Goal: Register for event/course

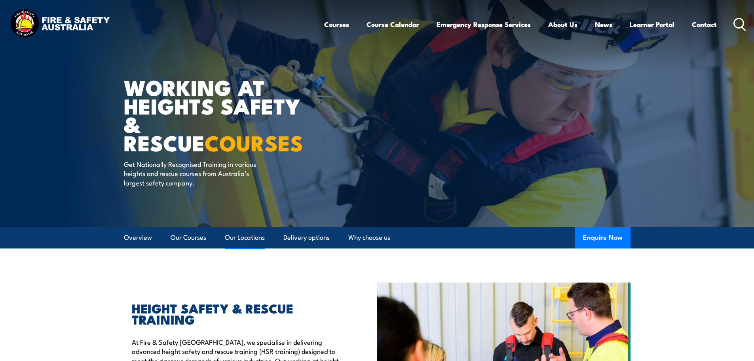
click at [244, 236] on link "Our Locations" at bounding box center [245, 237] width 40 height 21
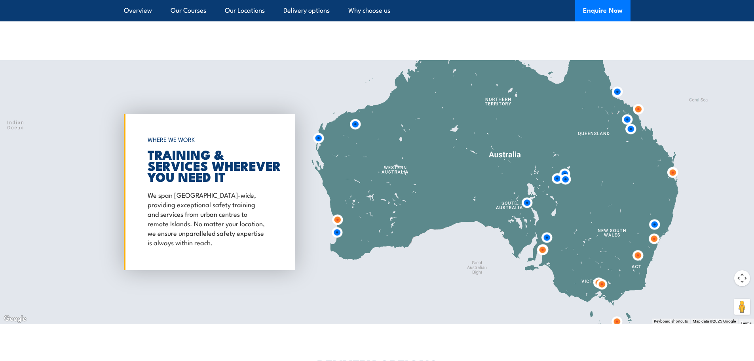
scroll to position [1278, 0]
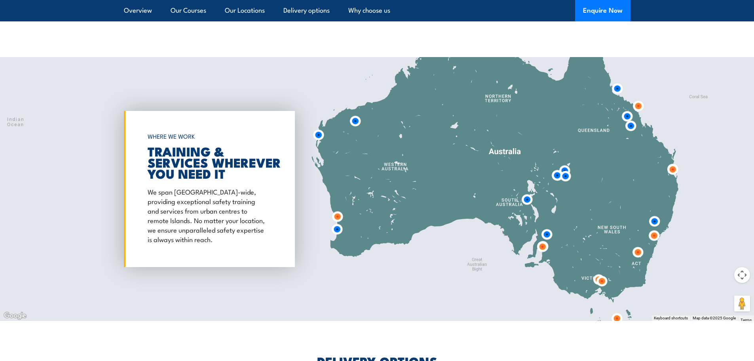
click at [337, 223] on img at bounding box center [337, 229] width 15 height 15
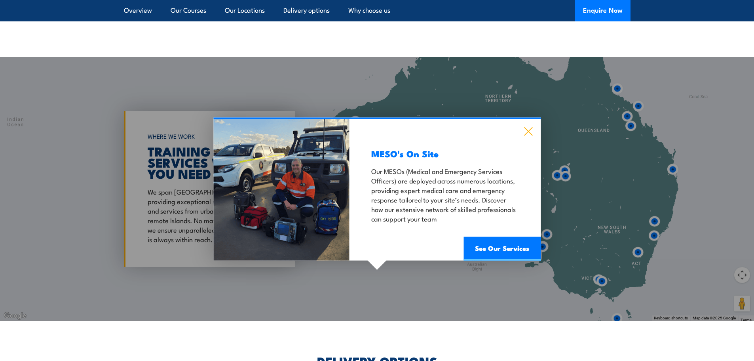
click at [529, 127] on icon at bounding box center [528, 131] width 9 height 9
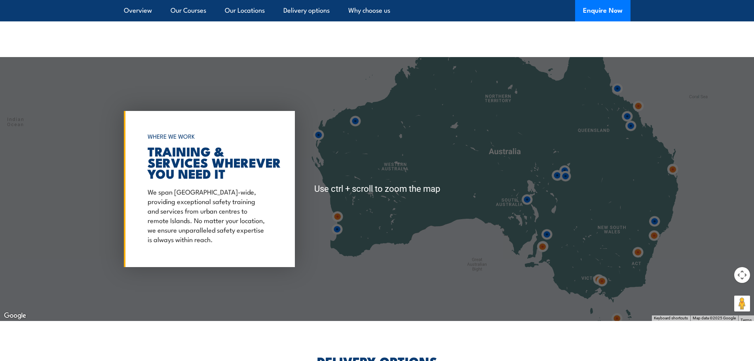
click at [360, 211] on div at bounding box center [377, 189] width 754 height 264
click at [267, 208] on p "We span [GEOGRAPHIC_DATA]-wide, providing exceptional safety training and servi…" at bounding box center [208, 215] width 120 height 57
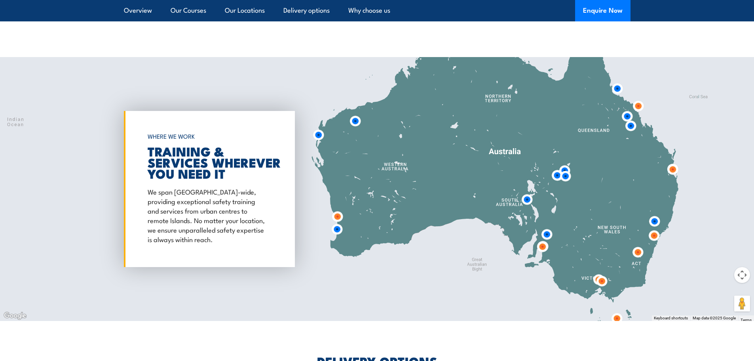
click at [364, 220] on div at bounding box center [377, 189] width 754 height 264
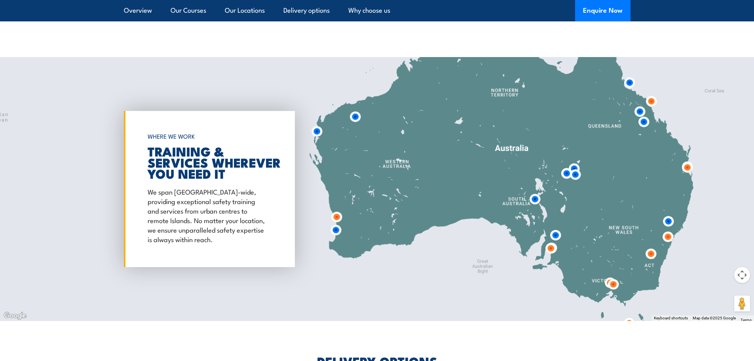
click at [364, 220] on div at bounding box center [377, 189] width 754 height 264
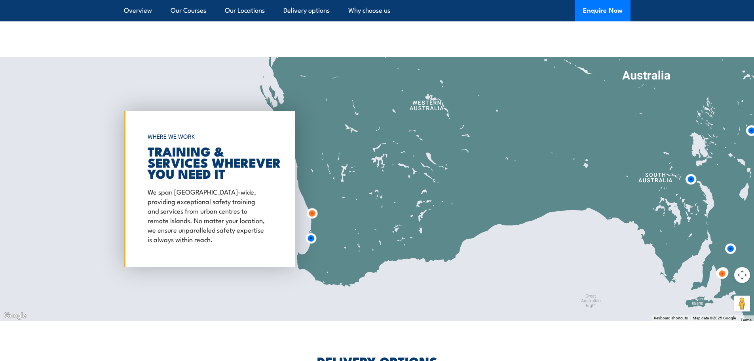
click at [364, 220] on div at bounding box center [377, 189] width 754 height 264
click at [364, 221] on div at bounding box center [377, 189] width 754 height 264
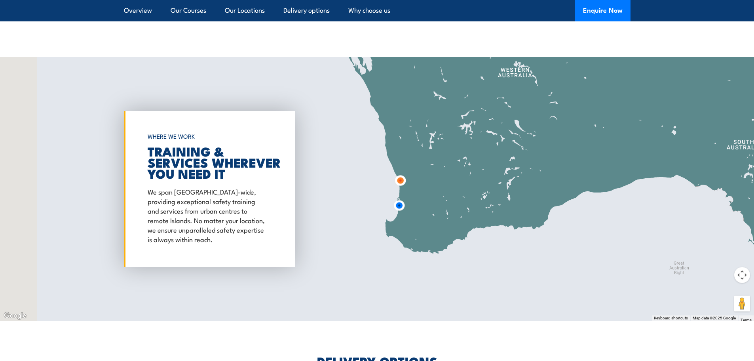
drag, startPoint x: 329, startPoint y: 215, endPoint x: 438, endPoint y: 164, distance: 120.0
click at [438, 164] on div at bounding box center [377, 189] width 754 height 264
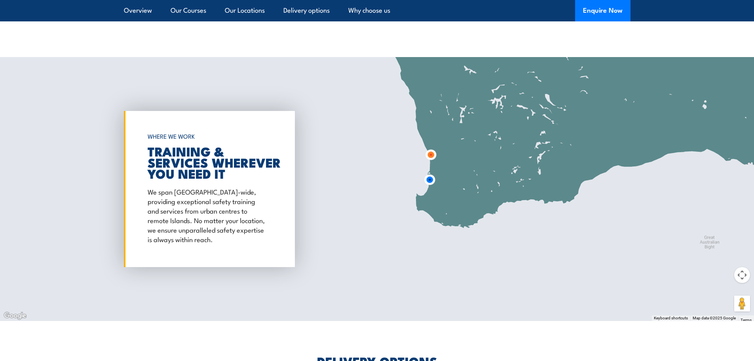
click at [432, 175] on img at bounding box center [430, 179] width 15 height 15
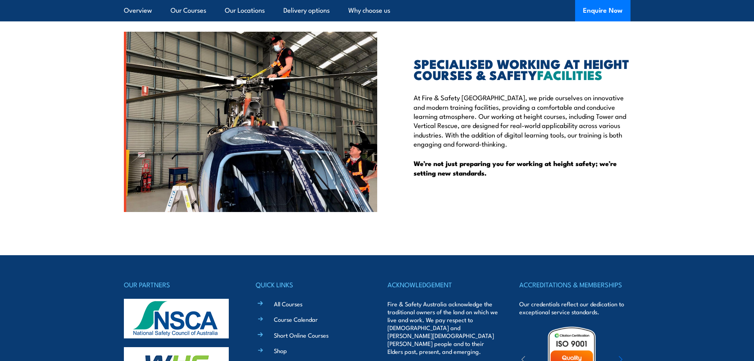
scroll to position [2210, 0]
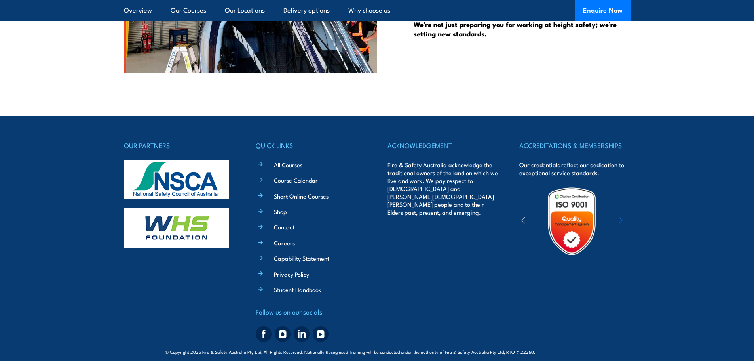
click at [282, 176] on link "Course Calendar" at bounding box center [296, 180] width 44 height 8
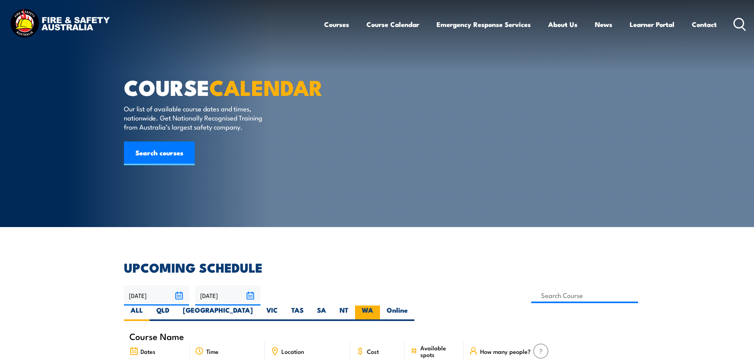
click at [380, 305] on label "WA" at bounding box center [367, 312] width 25 height 15
click at [379, 305] on input "WA" at bounding box center [375, 307] width 5 height 5
radio input "true"
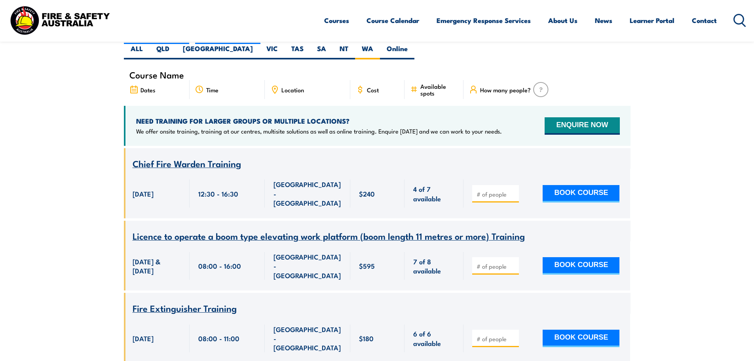
type input "Work Safely at Heights Training"
